Goal: Check status: Check status

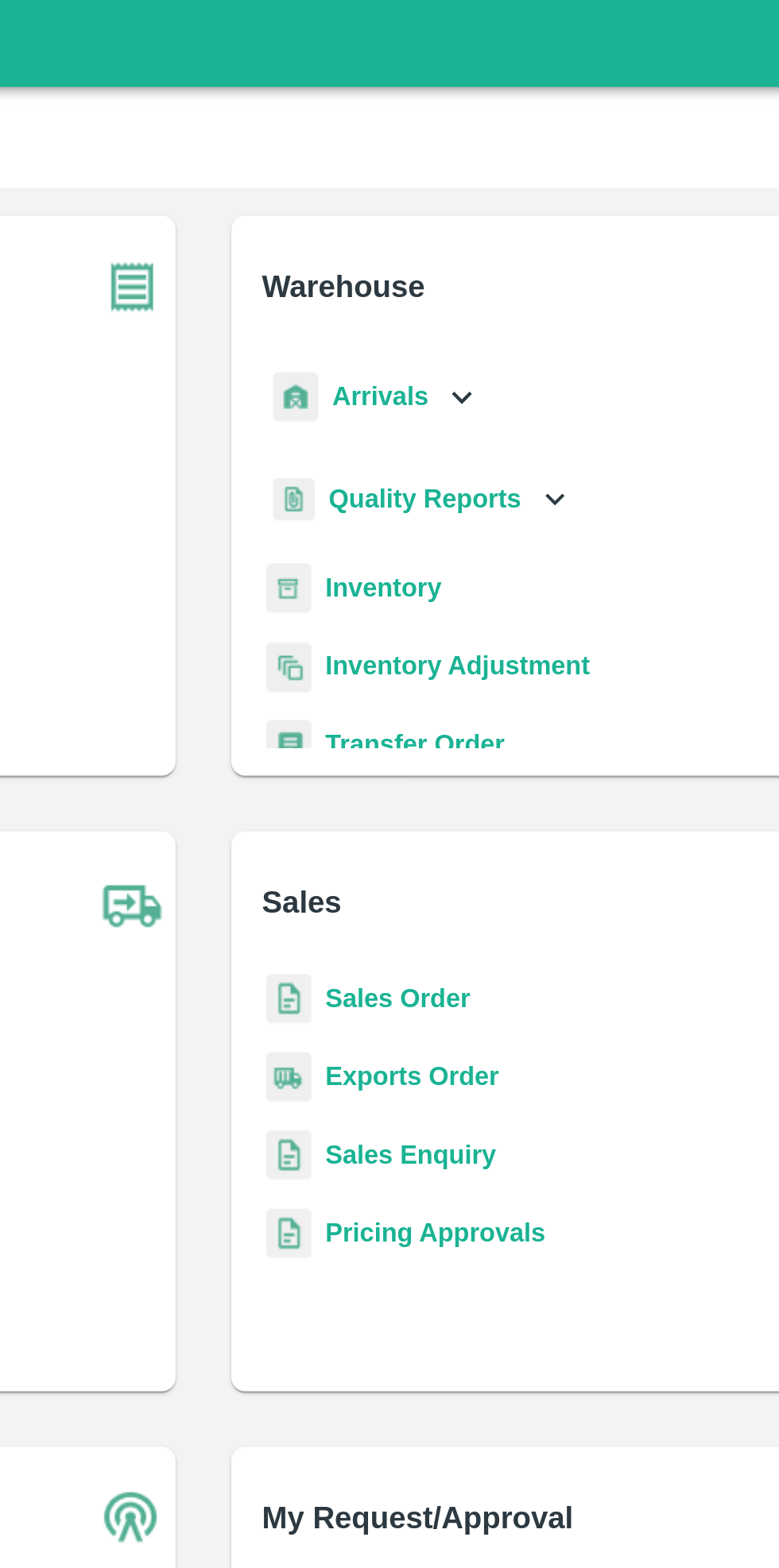
click at [498, 173] on icon at bounding box center [507, 181] width 17 height 17
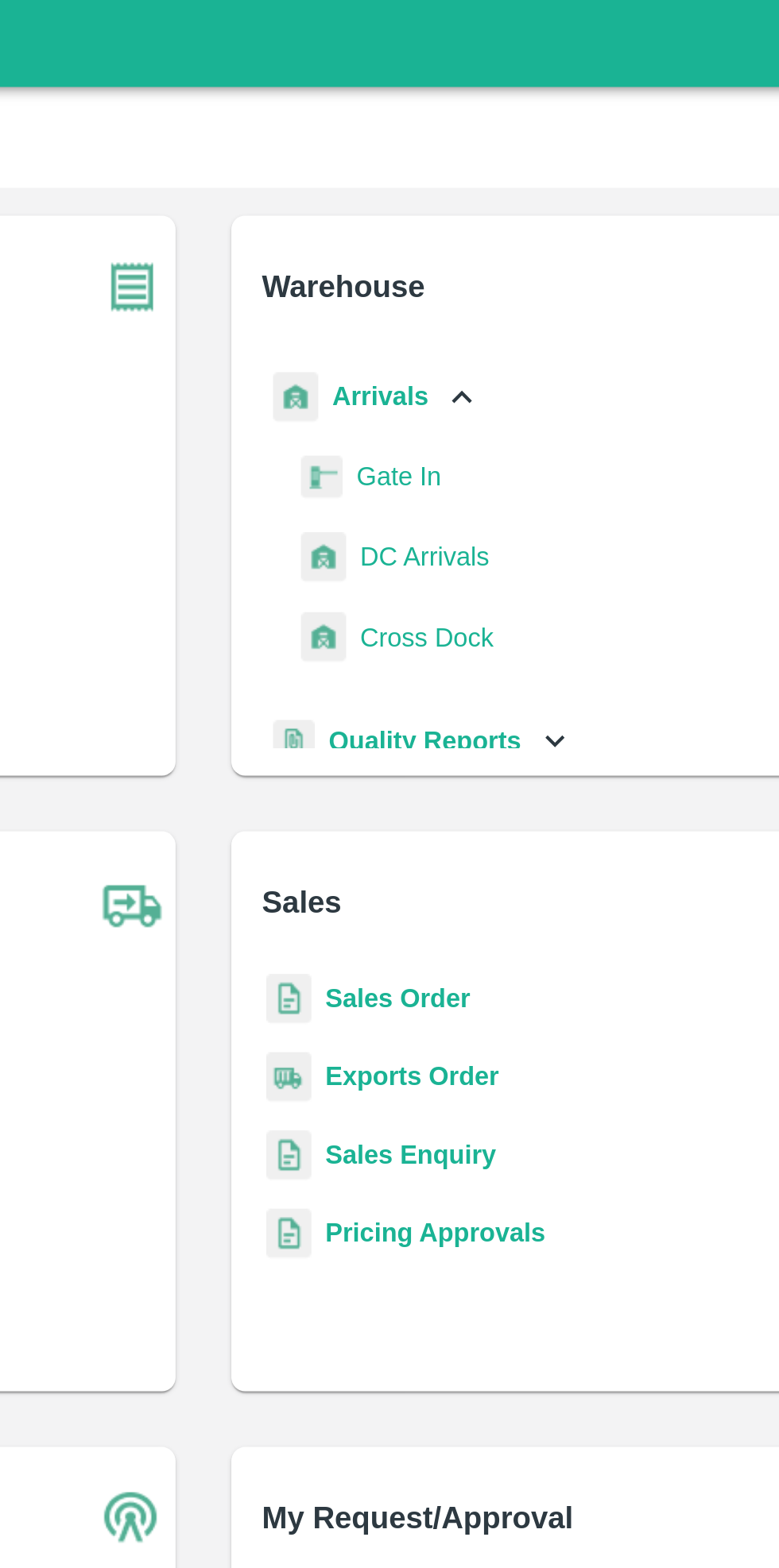
click at [494, 248] on span "DC Arrivals" at bounding box center [490, 254] width 59 height 17
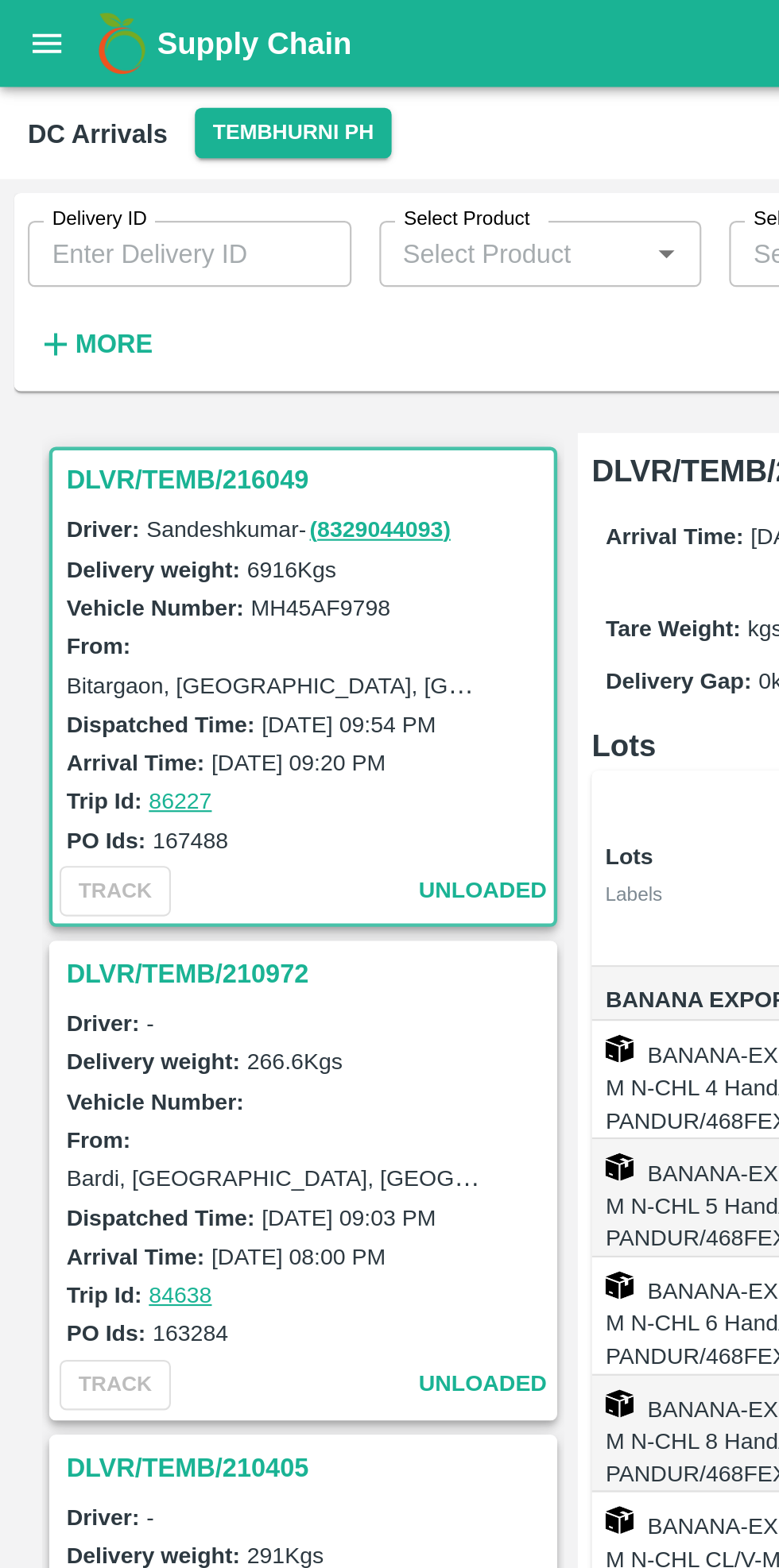
click at [125, 55] on button "Tembhurni PH" at bounding box center [134, 61] width 89 height 23
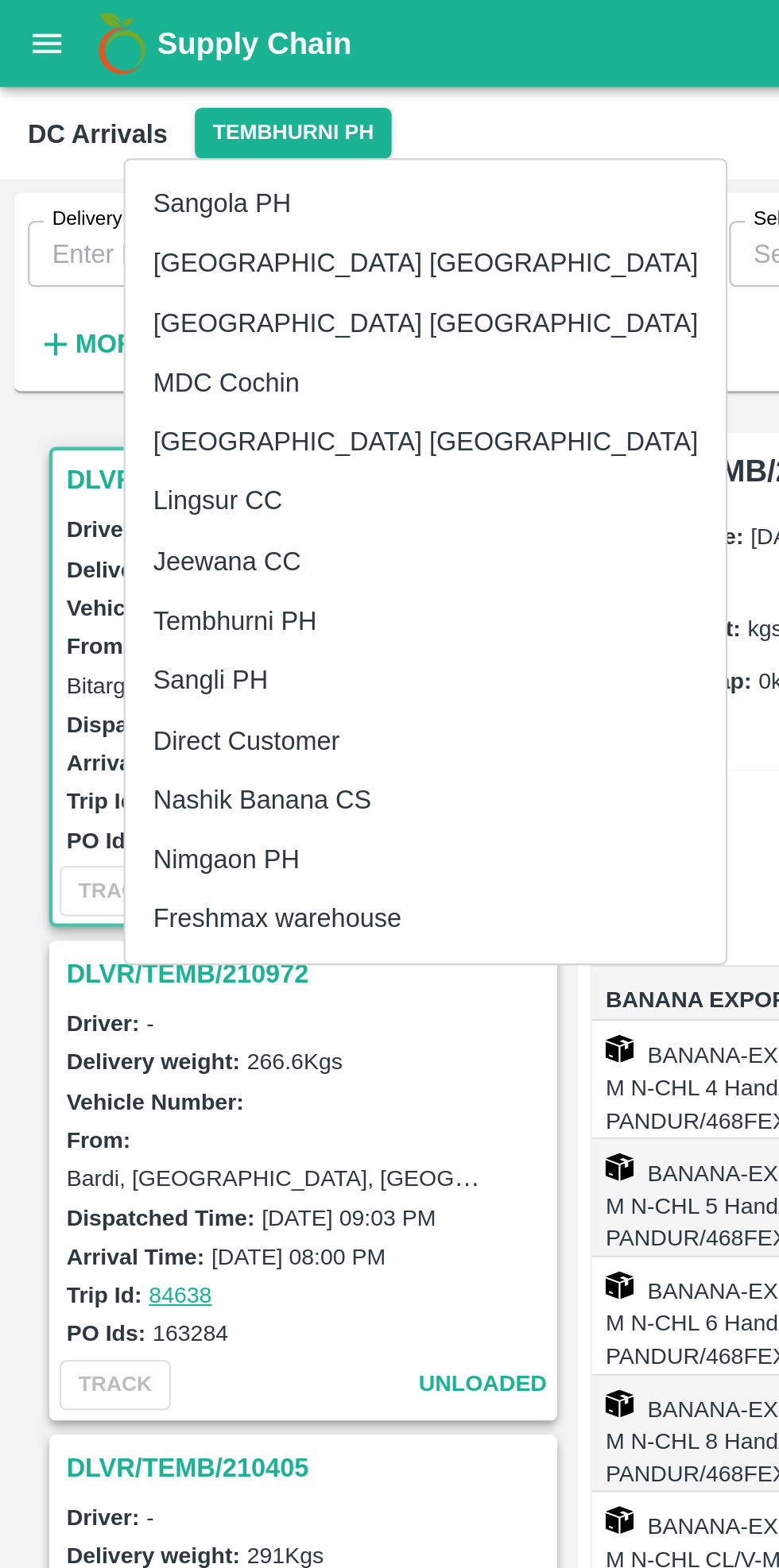
click at [138, 369] on li "Nashik Banana CS" at bounding box center [193, 365] width 274 height 27
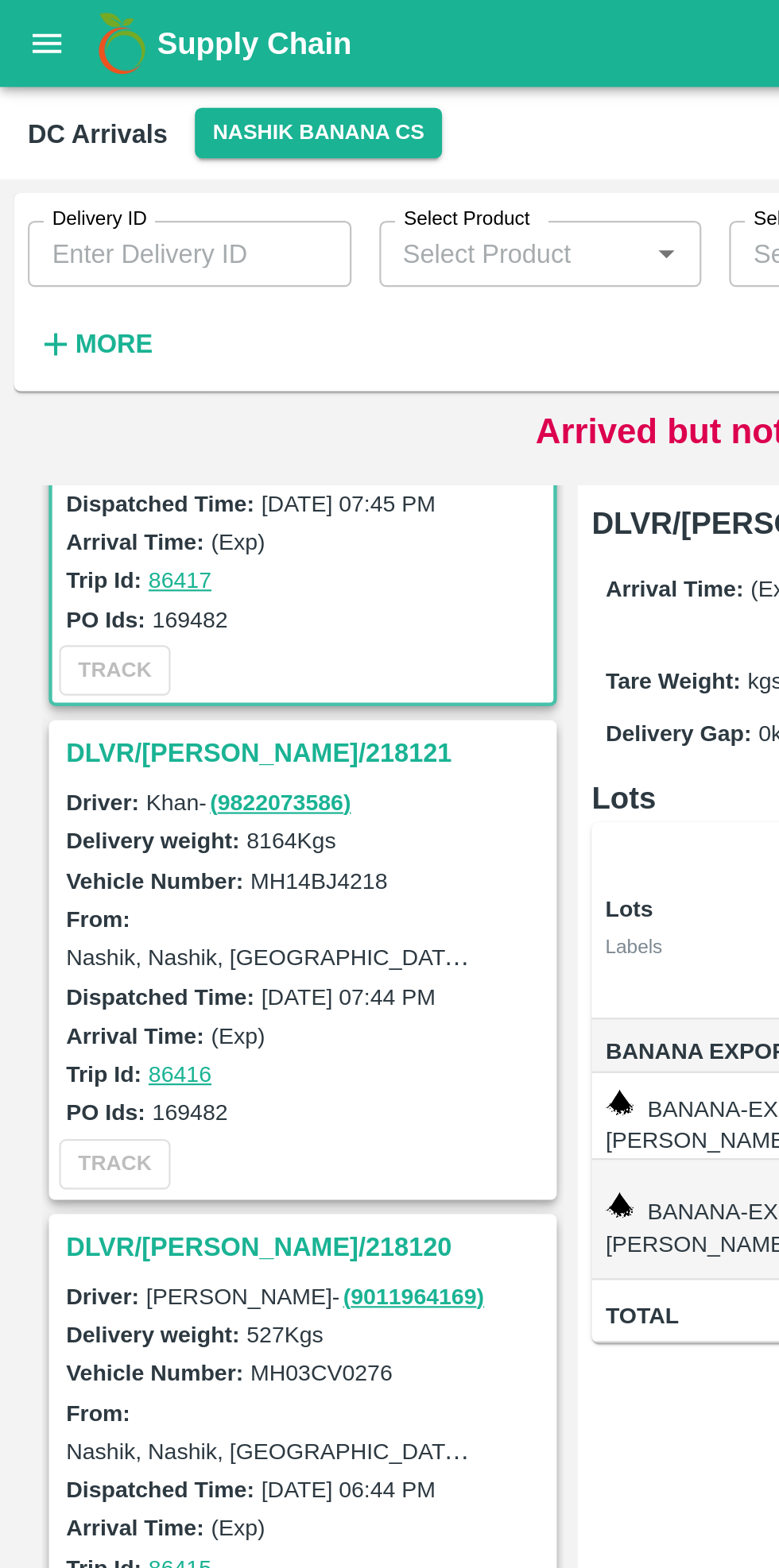
scroll to position [121, 0]
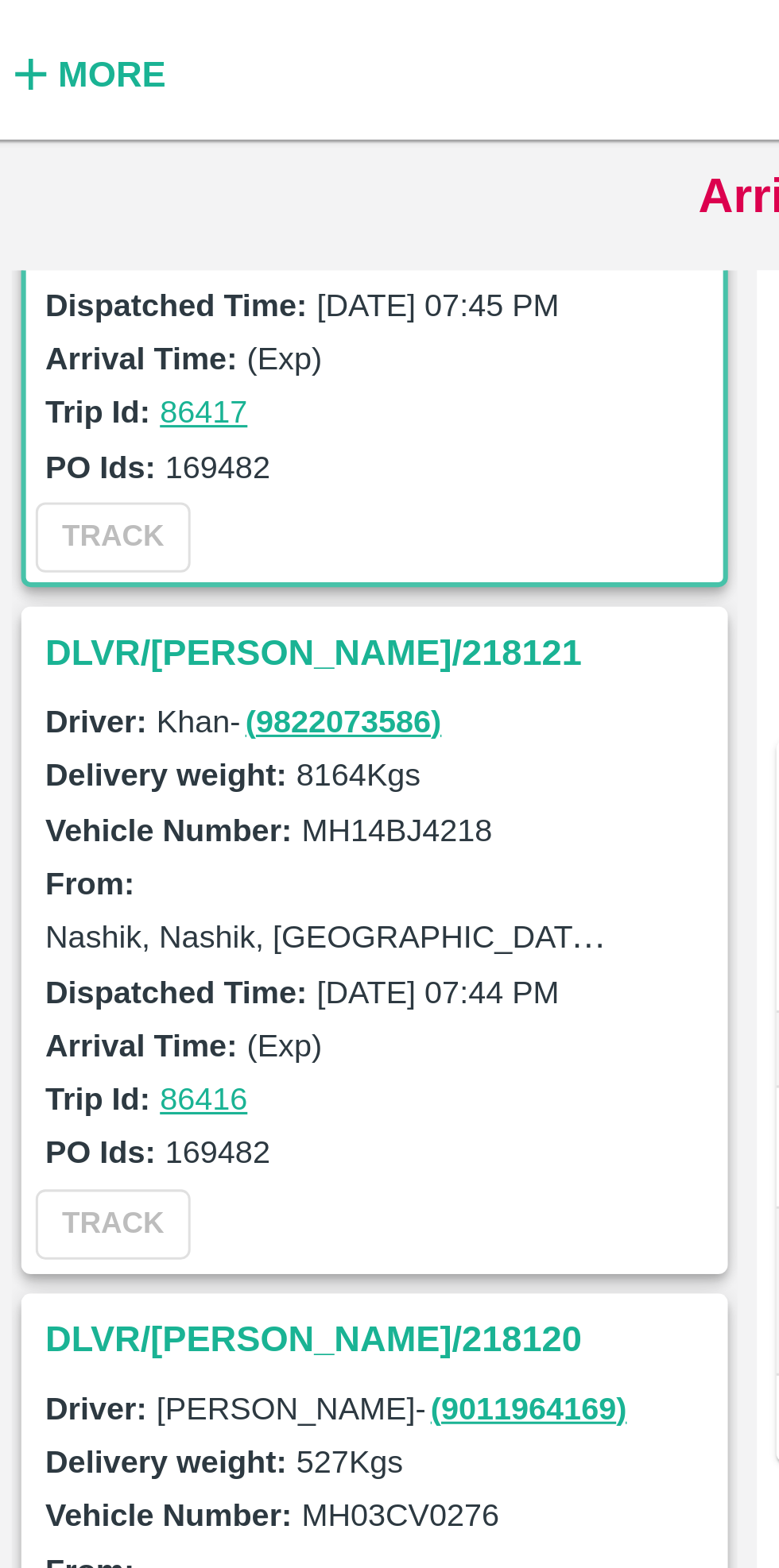
click at [71, 343] on h3 "DLVR/[PERSON_NAME]/218121" at bounding box center [140, 347] width 221 height 21
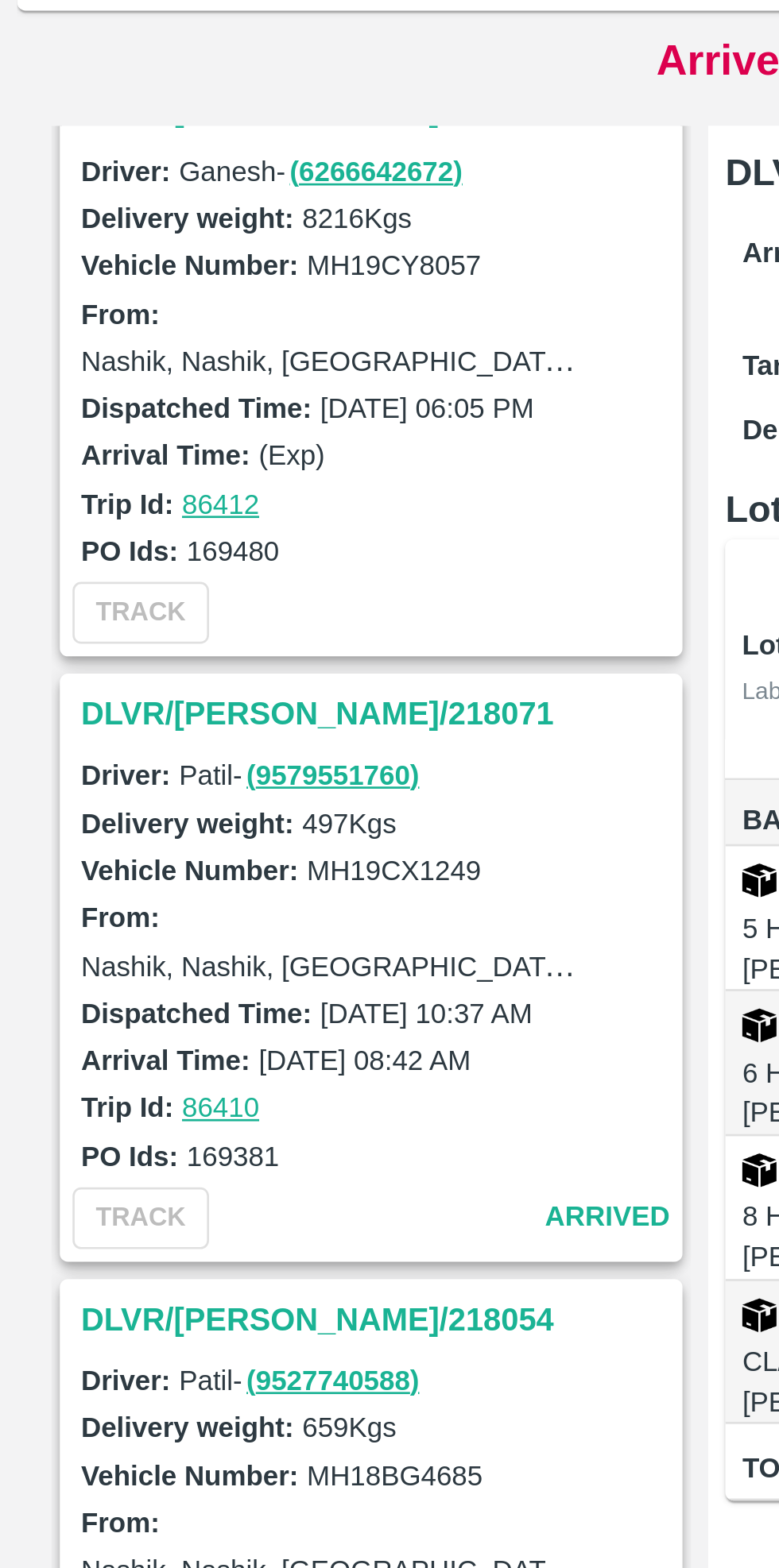
scroll to position [1126, 0]
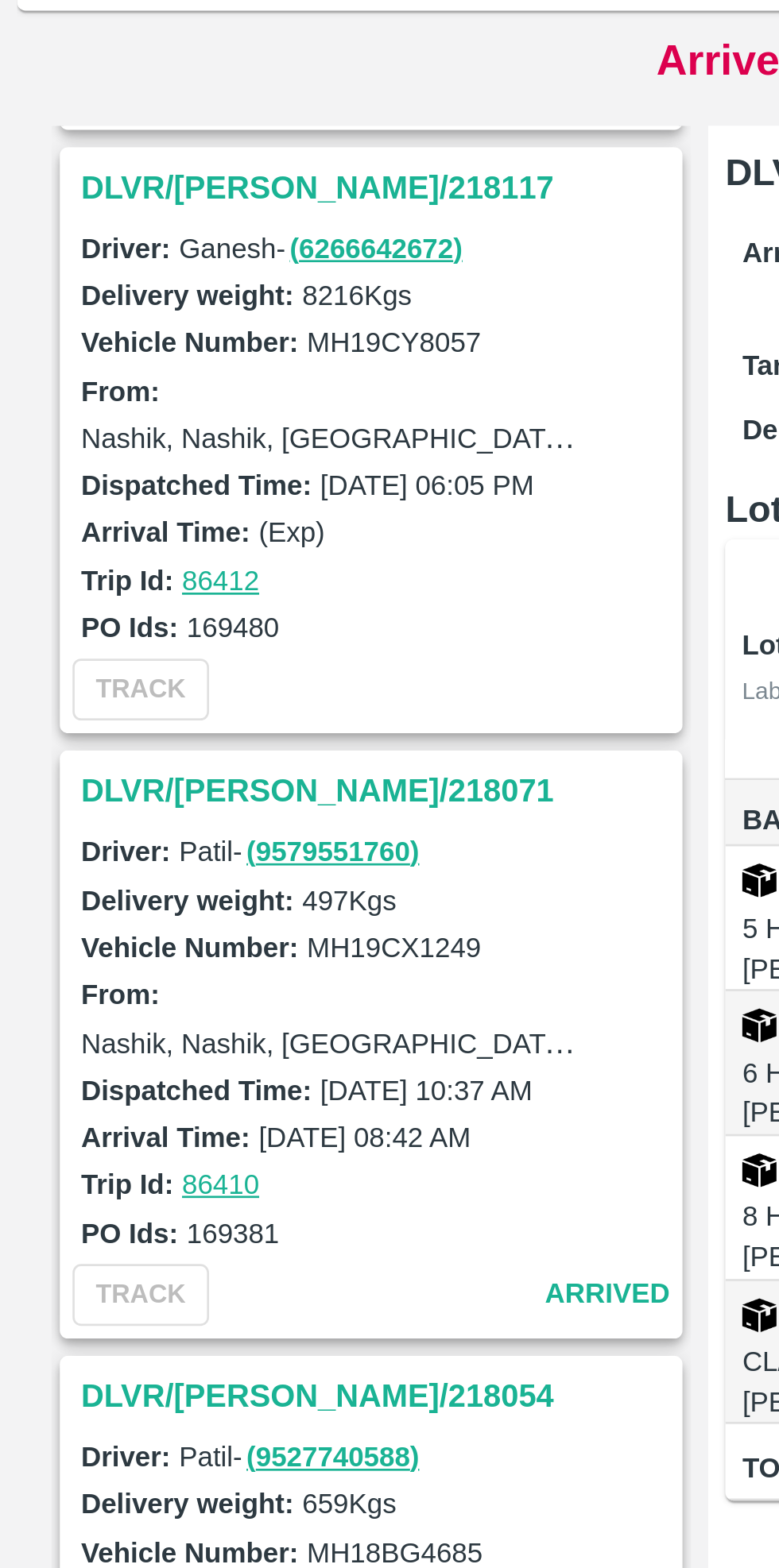
click at [88, 469] on h3 "DLVR/[PERSON_NAME]/218071" at bounding box center [140, 470] width 221 height 21
